Goal: Task Accomplishment & Management: Use online tool/utility

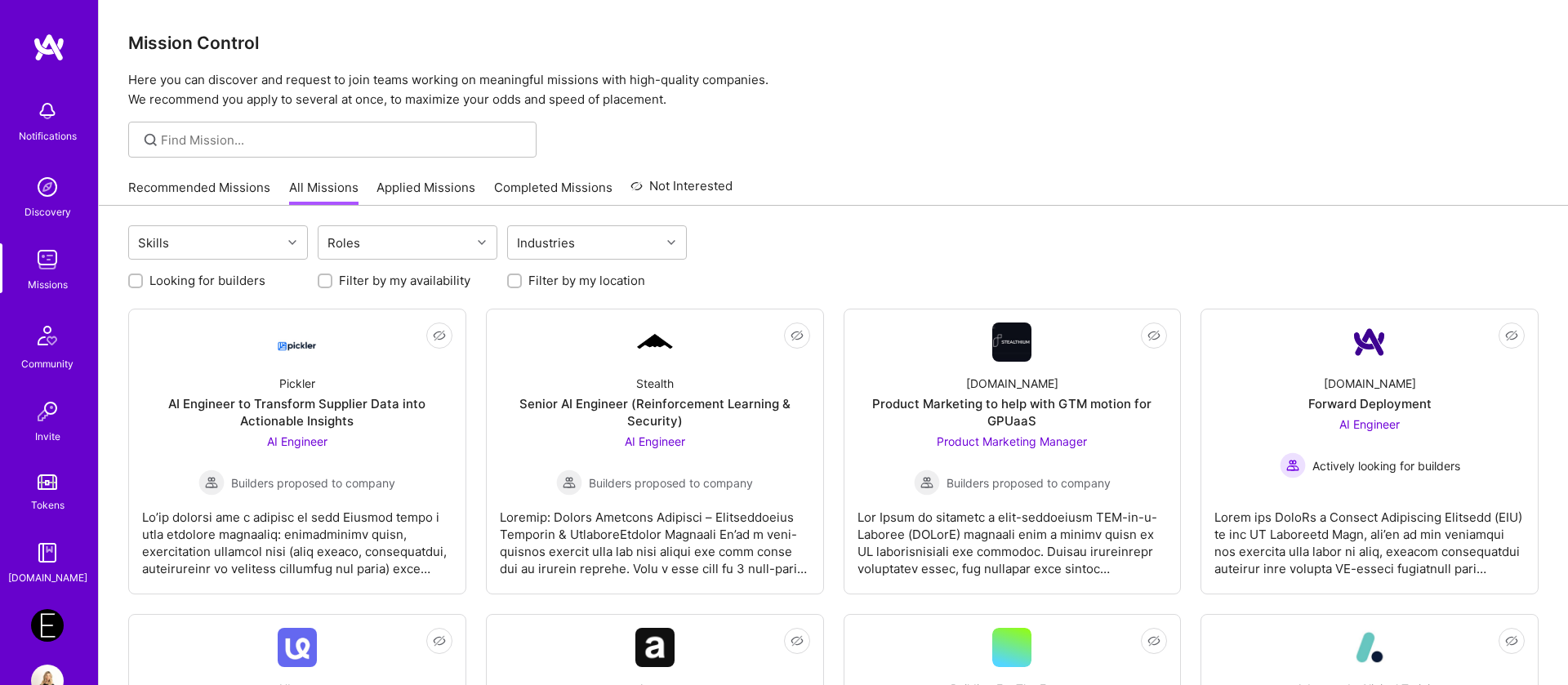
click at [442, 197] on link "Applied Missions" at bounding box center [426, 192] width 99 height 27
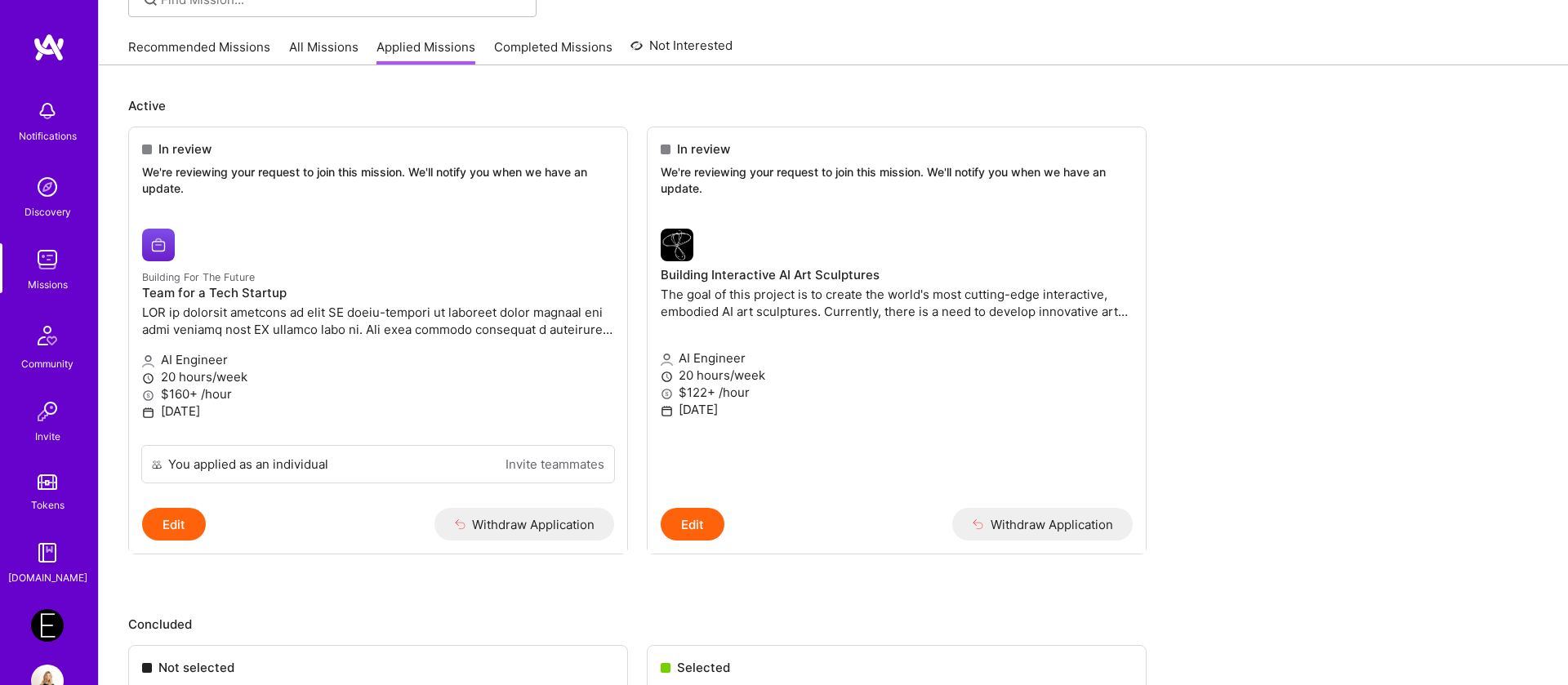
scroll to position [139, 0]
click at [44, 626] on img at bounding box center [48, 625] width 32 height 32
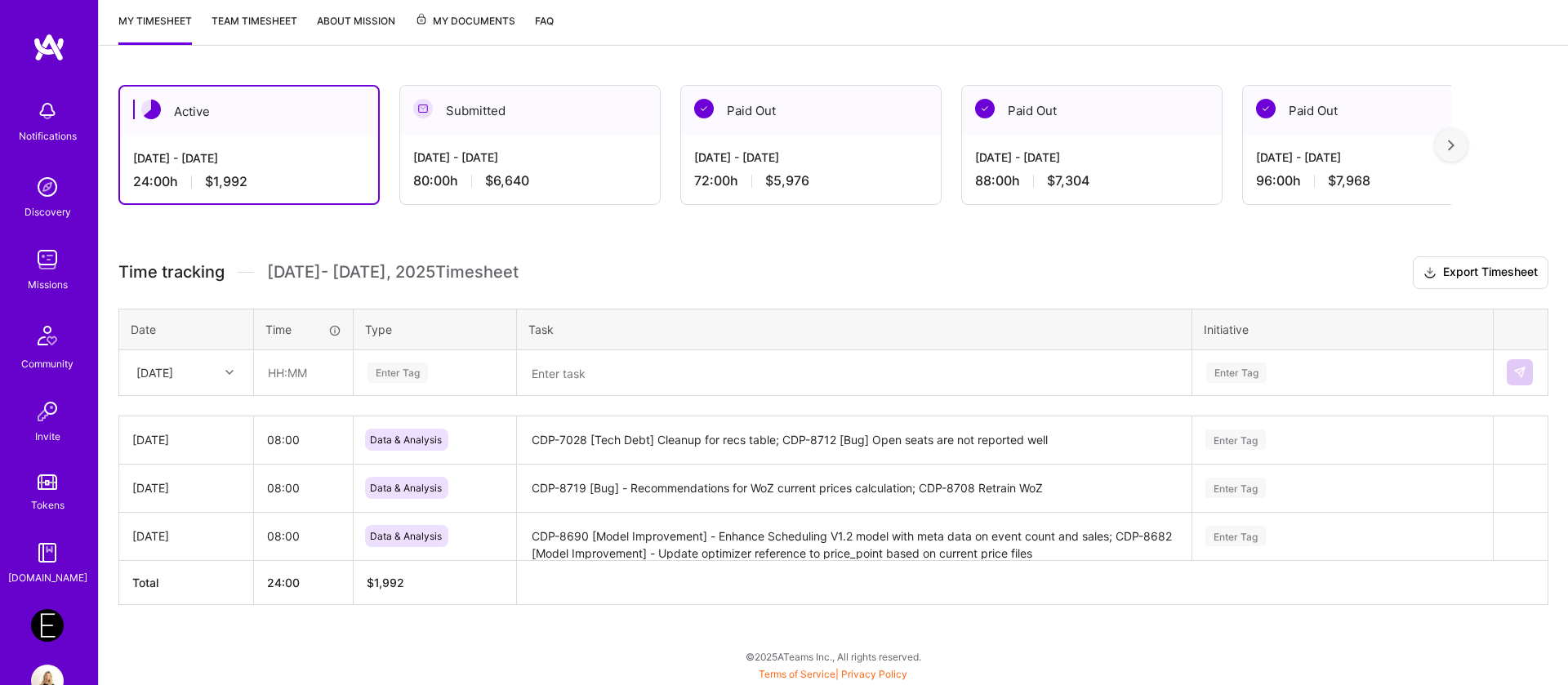
scroll to position [216, 0]
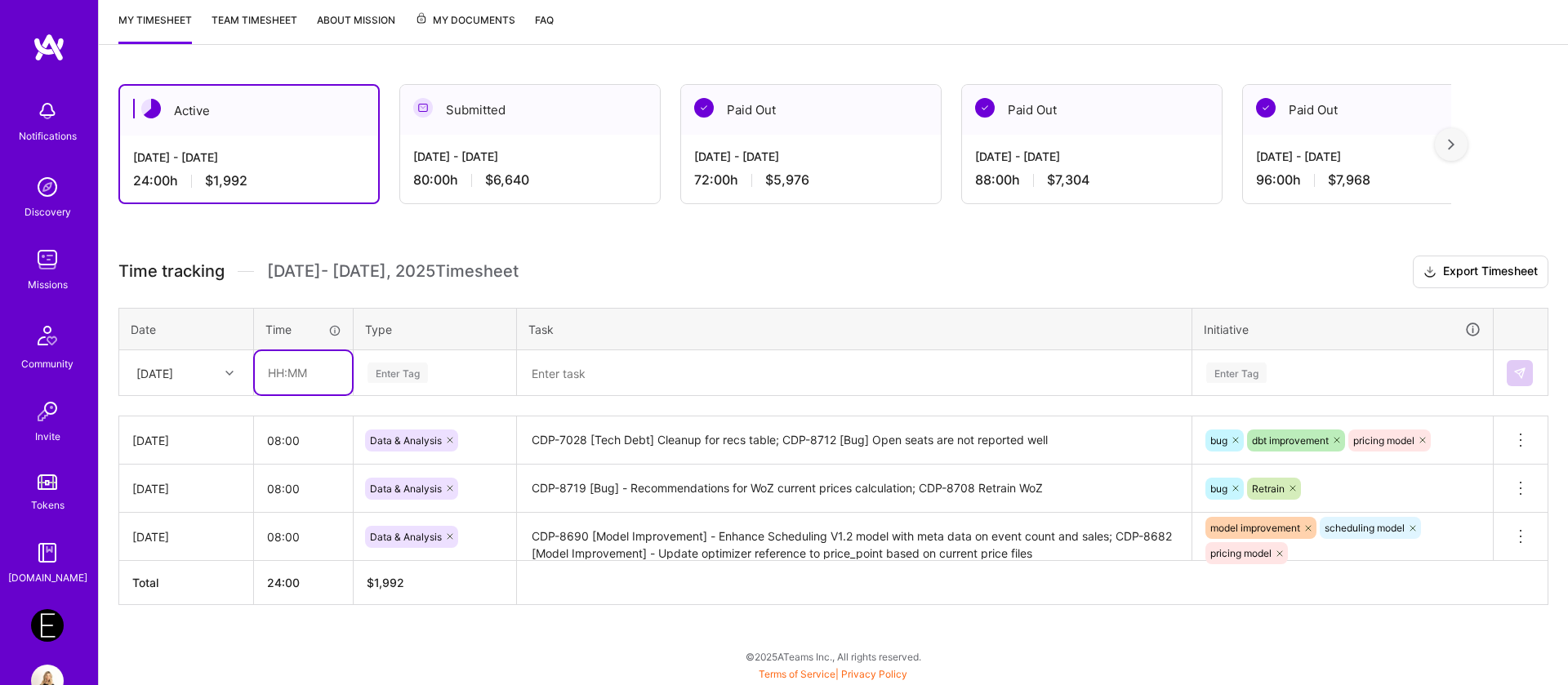
click at [272, 369] on input "text" at bounding box center [303, 372] width 97 height 43
type input "08:00"
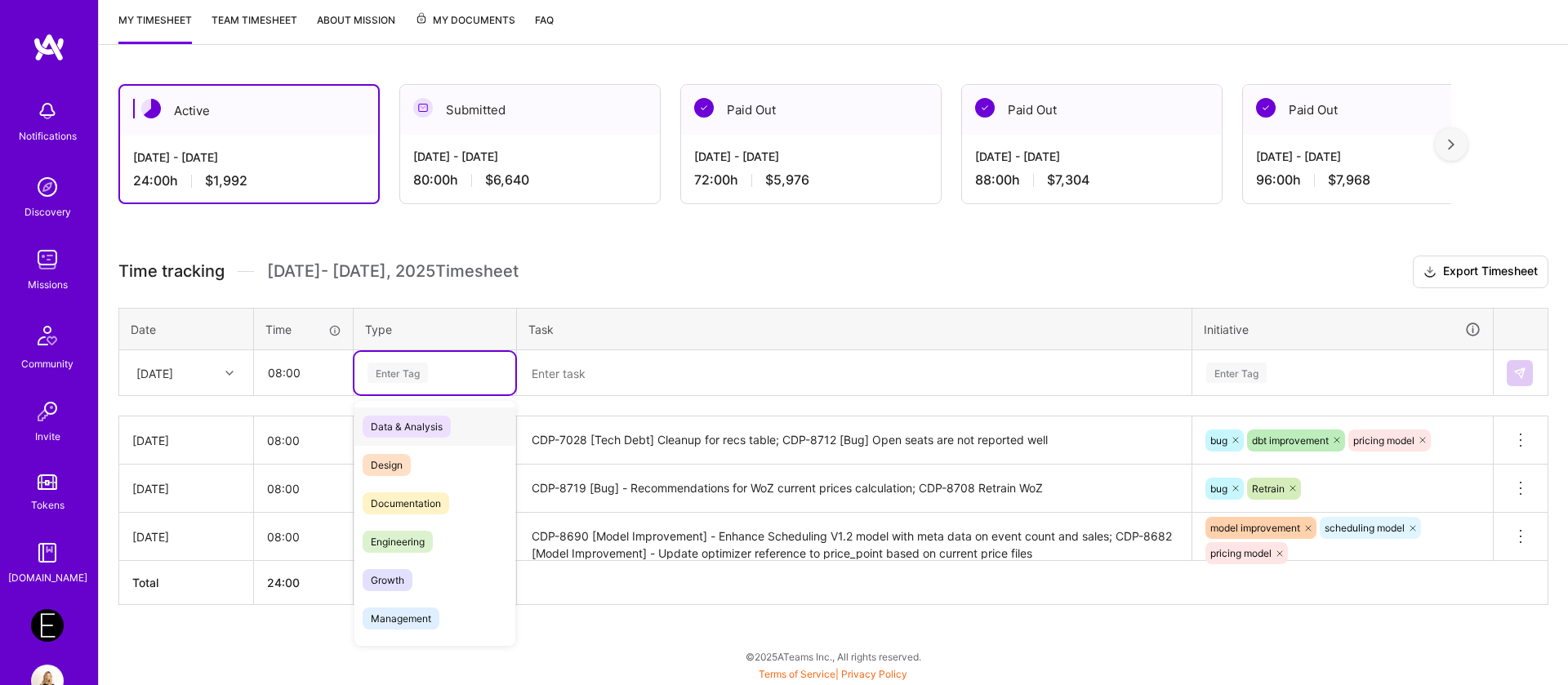
click at [401, 368] on div "Enter Tag" at bounding box center [397, 373] width 60 height 25
click at [397, 430] on span "Data & Analysis" at bounding box center [406, 426] width 88 height 22
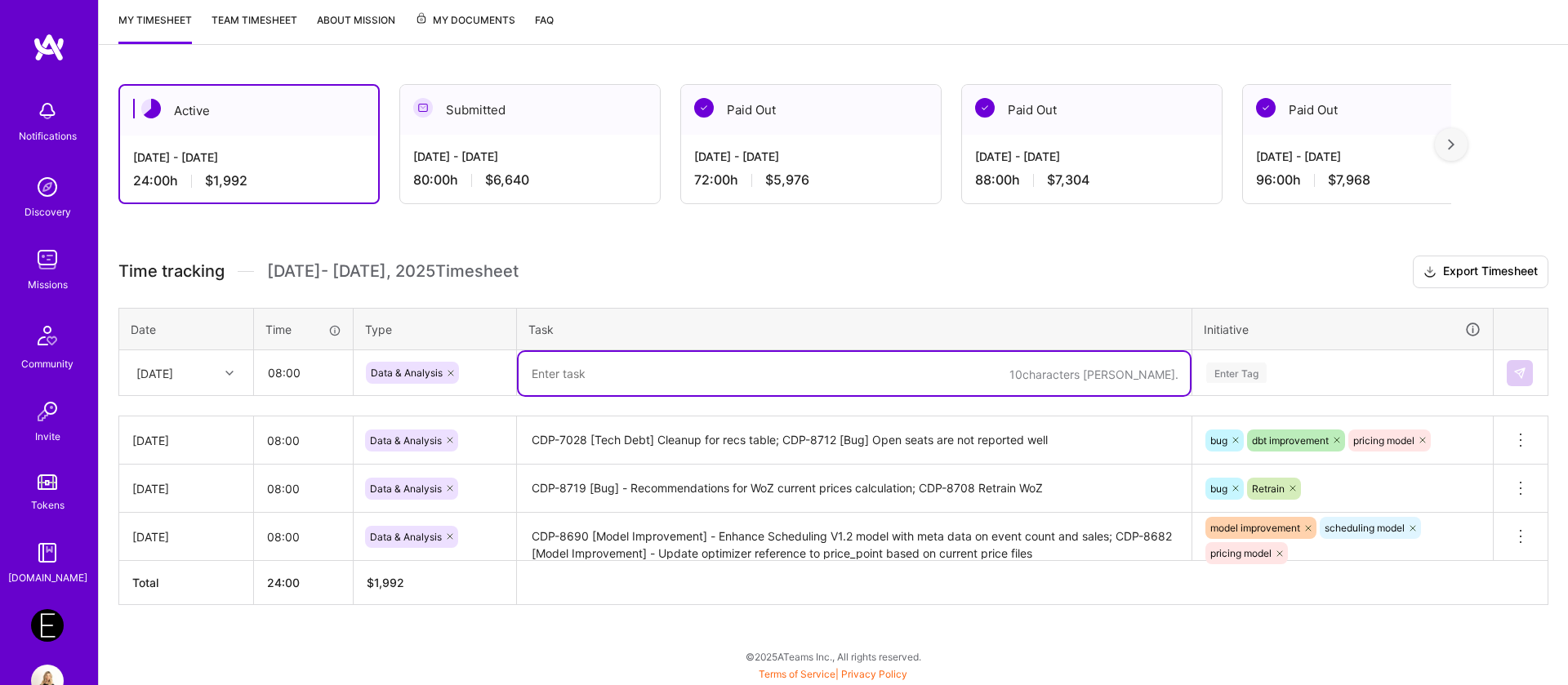
click at [632, 365] on textarea at bounding box center [854, 373] width 671 height 43
paste textarea "[Model-Refinement] Add Features to Scheduling 2026 V1.2"
type textarea "CDP-8634 [Model-Refinement] Add Features to Scheduling 2026 V1.2"
click at [1230, 377] on div "Enter Tag" at bounding box center [1342, 372] width 299 height 42
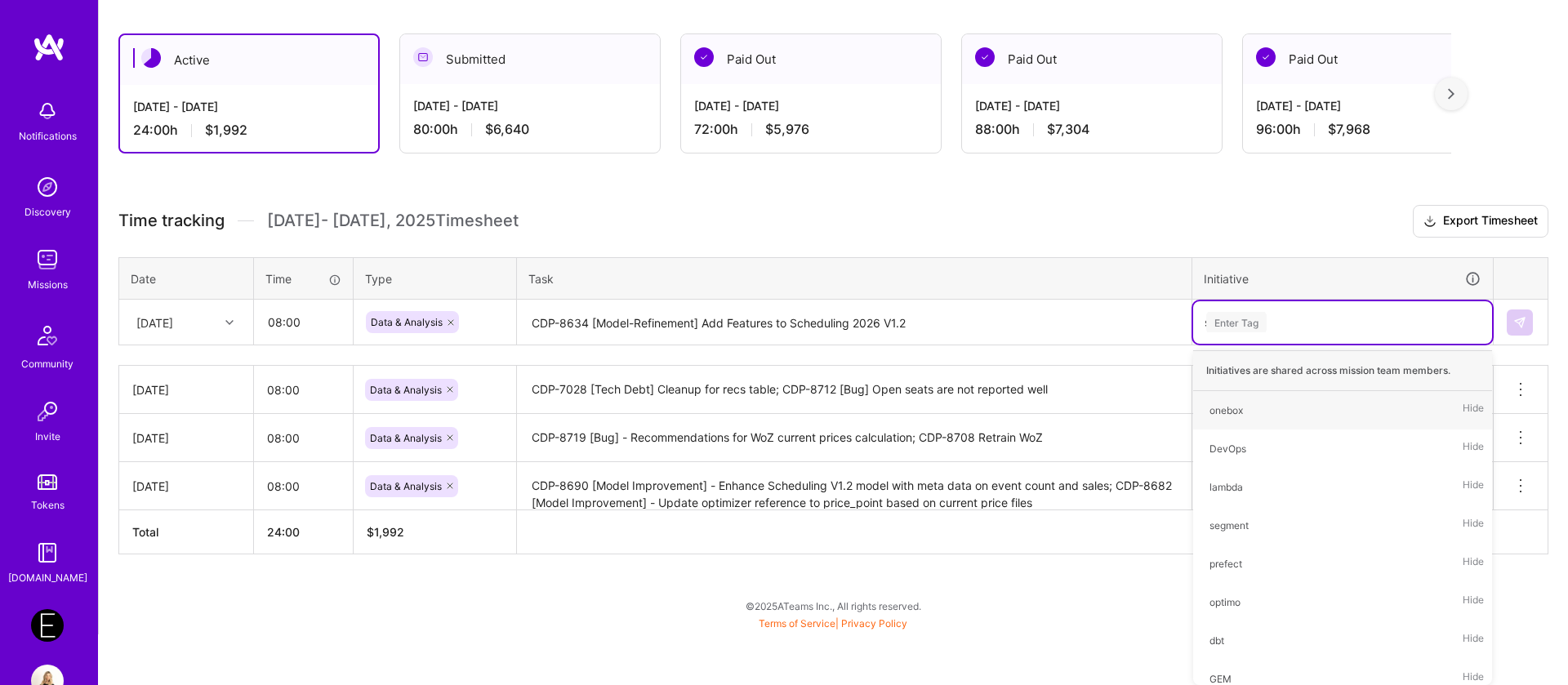
type input "sc"
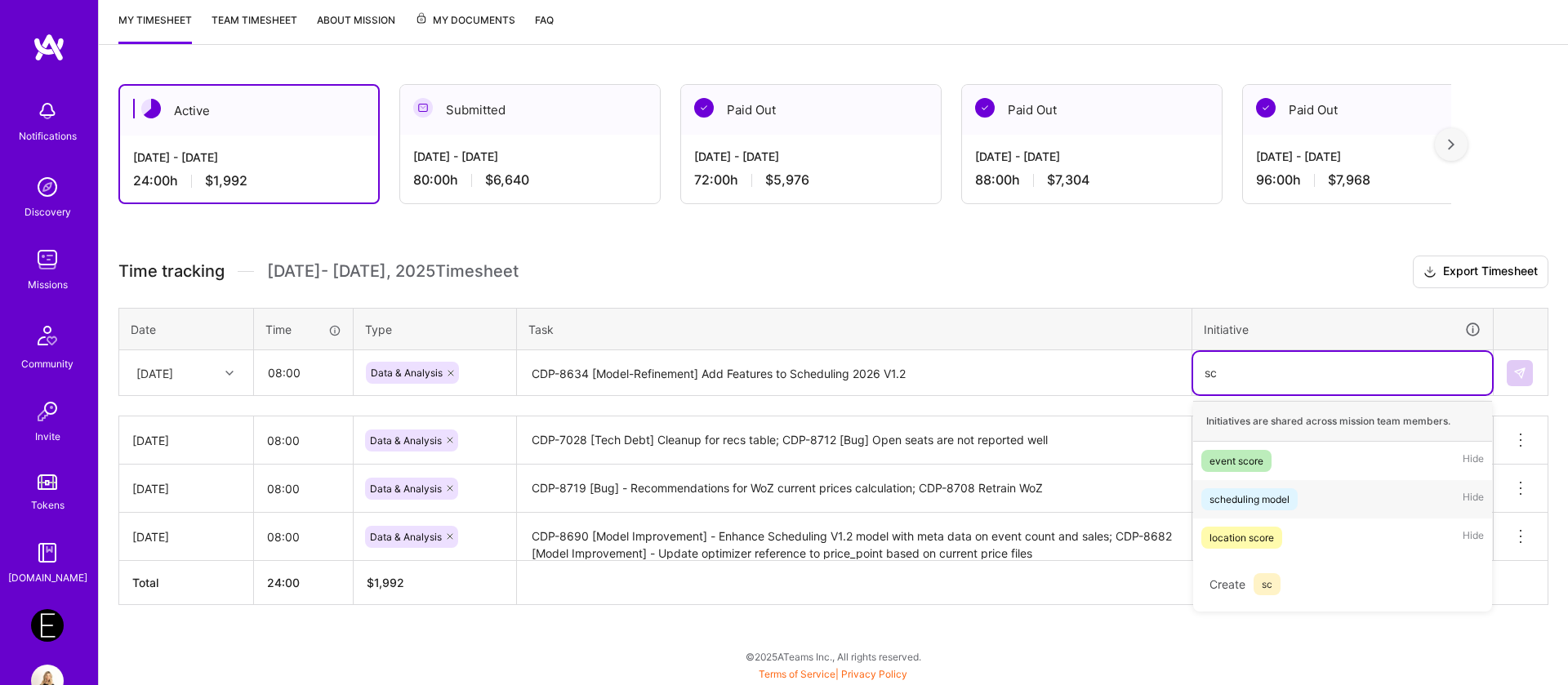
click at [1243, 505] on div "scheduling model" at bounding box center [1249, 499] width 80 height 17
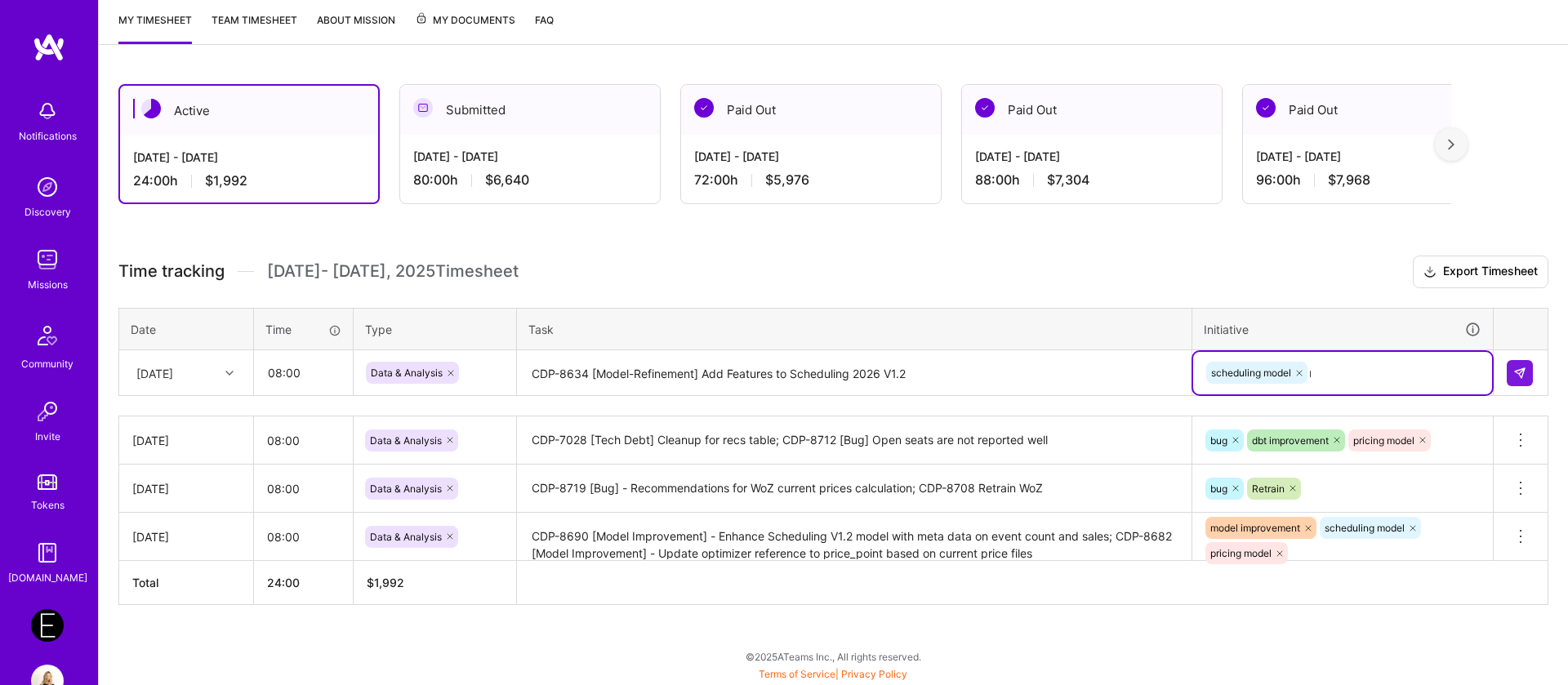
scroll to position [267, 0]
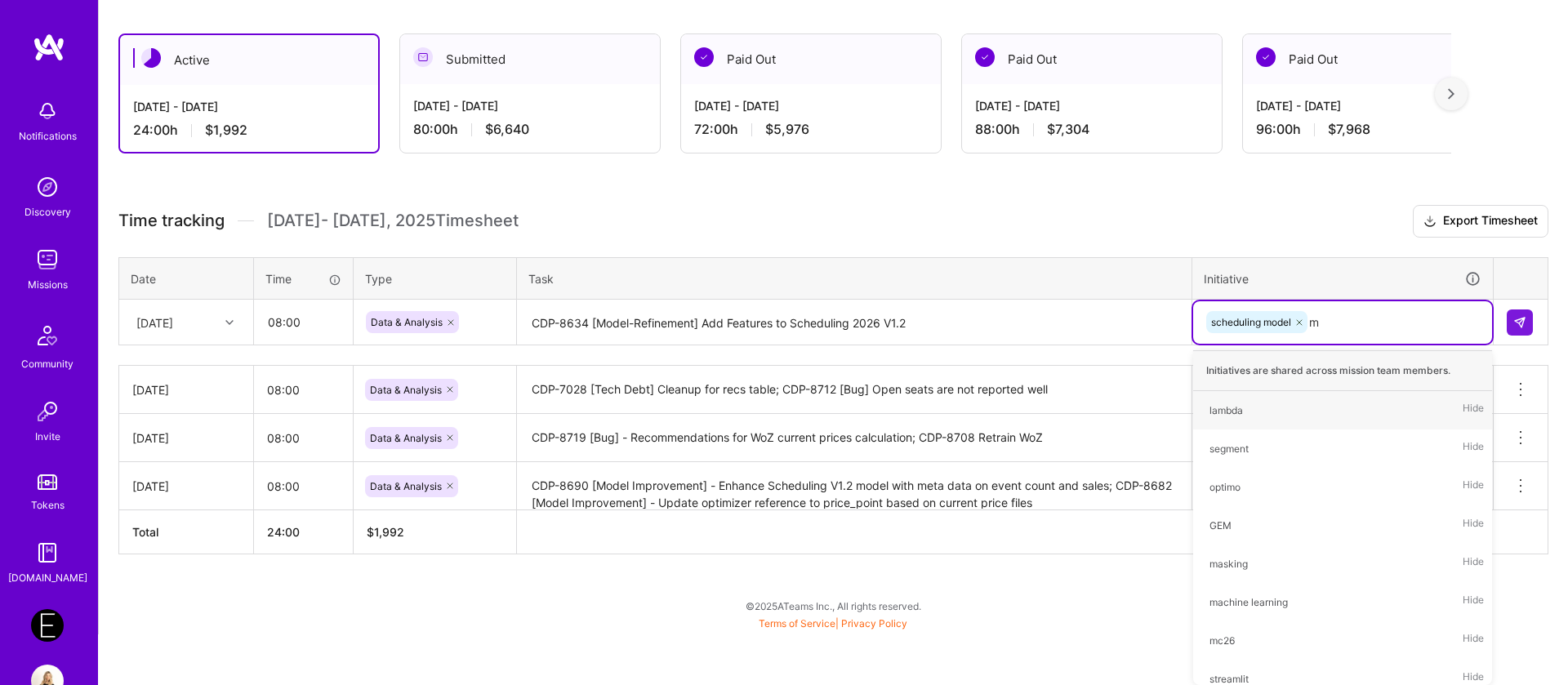
type input "mo"
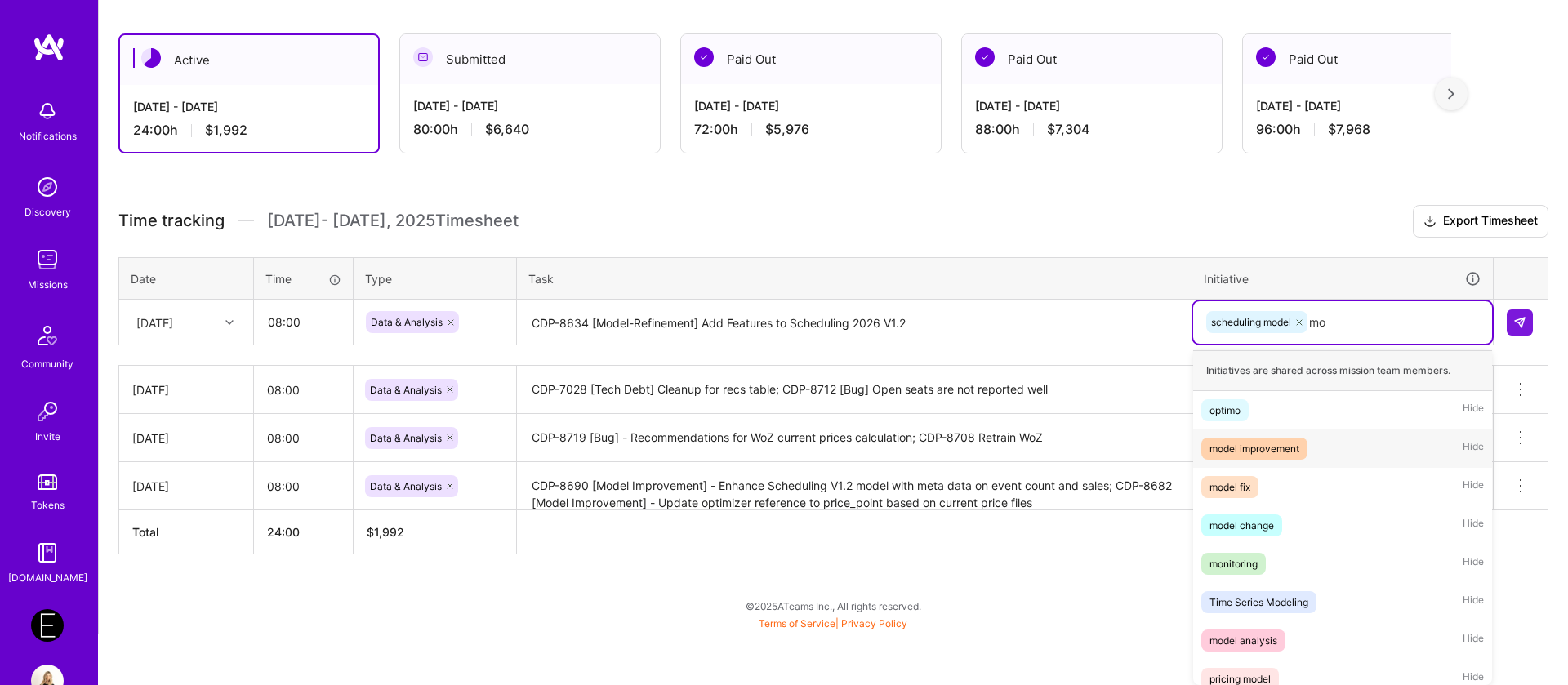
click at [1300, 447] on div "model improvement" at bounding box center [1254, 448] width 90 height 17
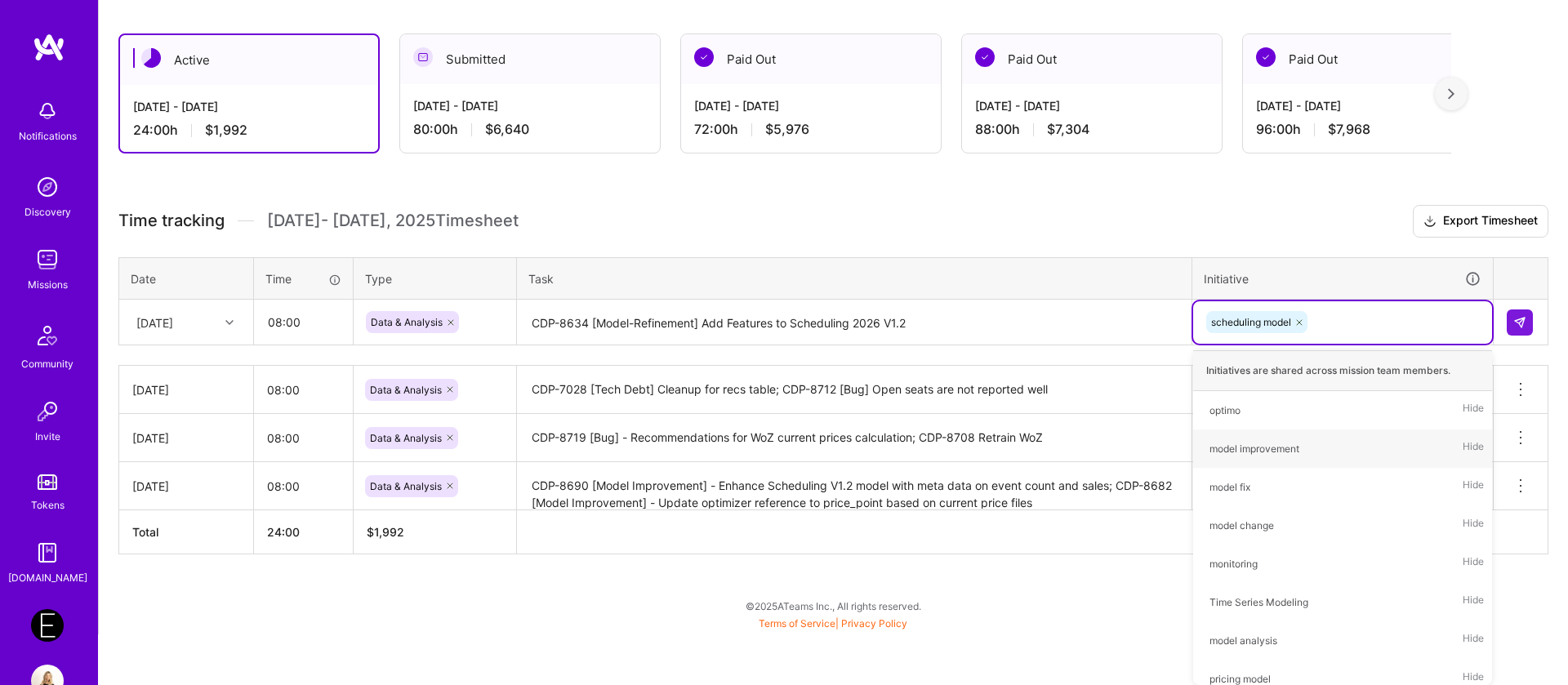
scroll to position [216, 0]
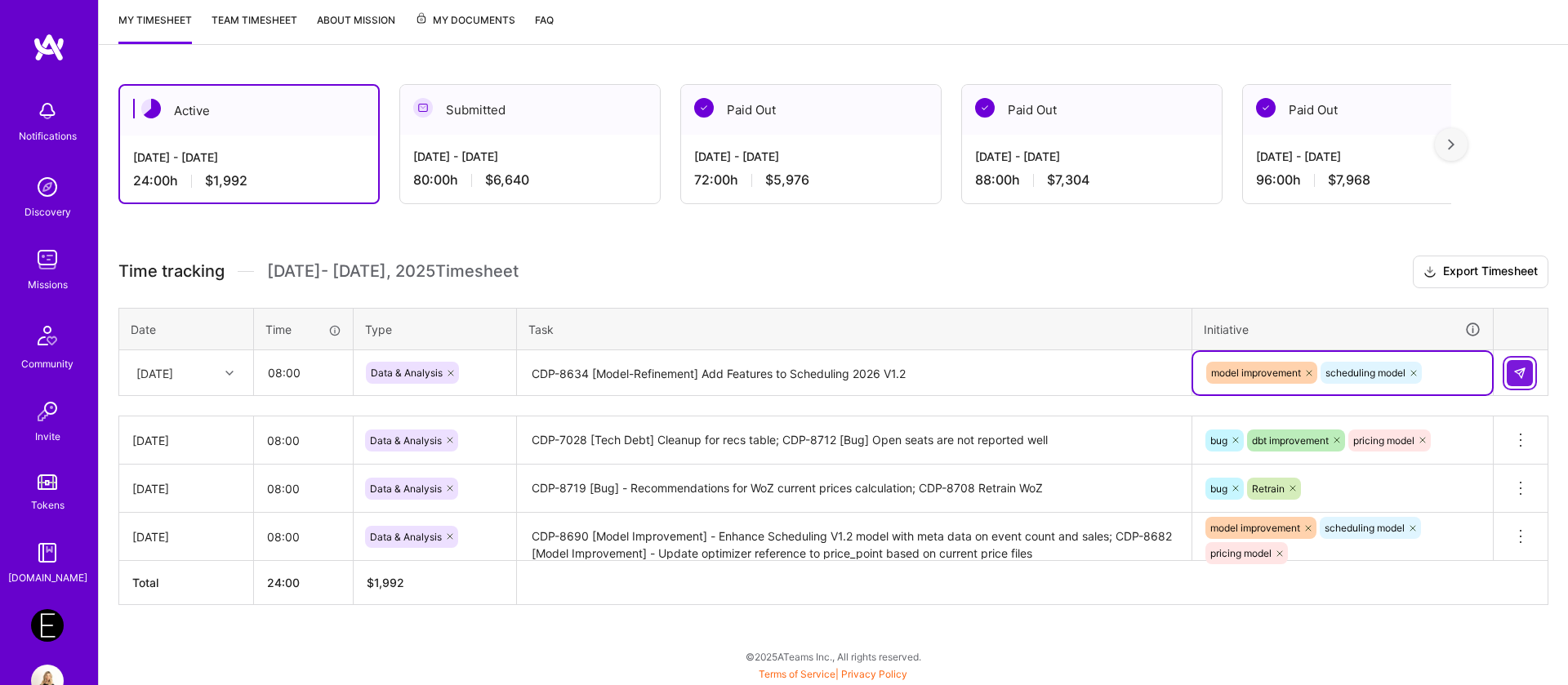
click at [1529, 370] on button at bounding box center [1520, 373] width 26 height 26
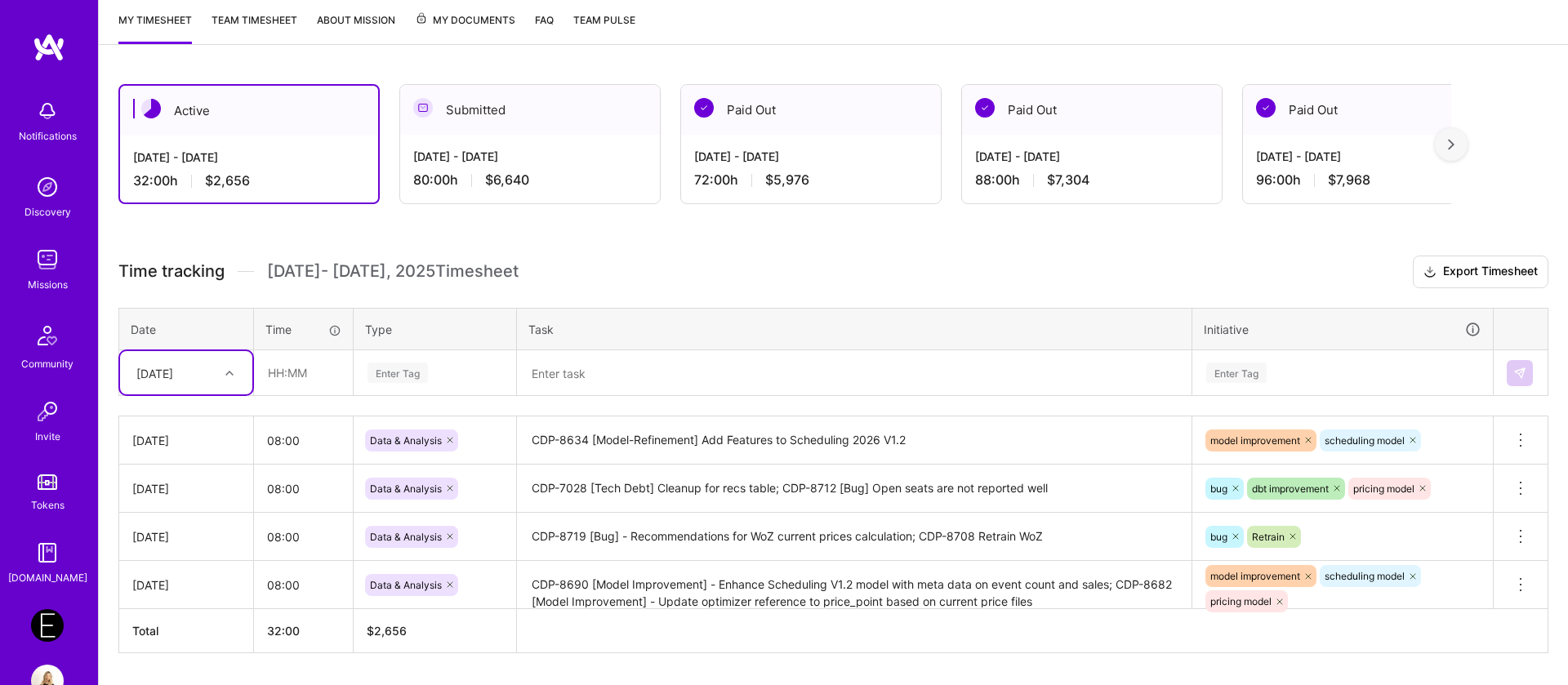
click at [52, 506] on div "Tokens" at bounding box center [48, 505] width 33 height 17
